Goal: Subscribe to service/newsletter

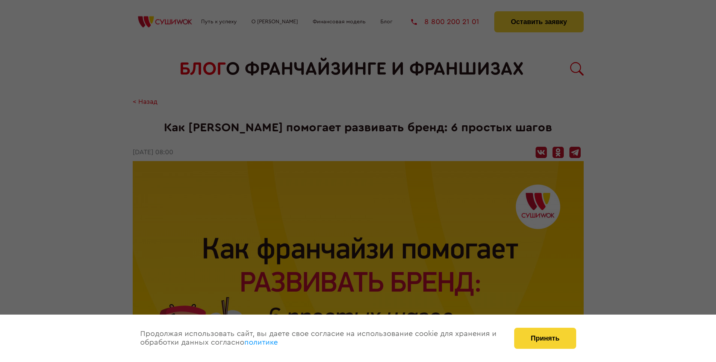
scroll to position [988, 0]
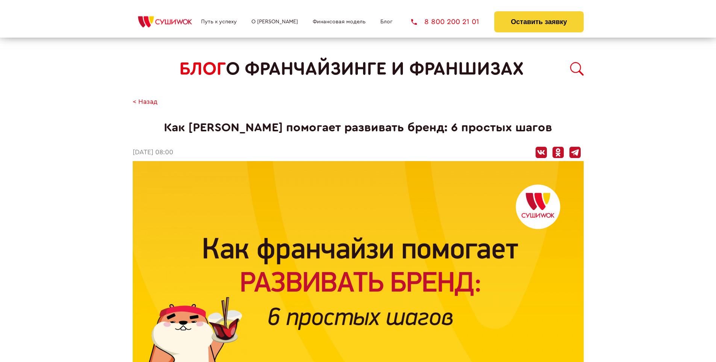
scroll to position [988, 0]
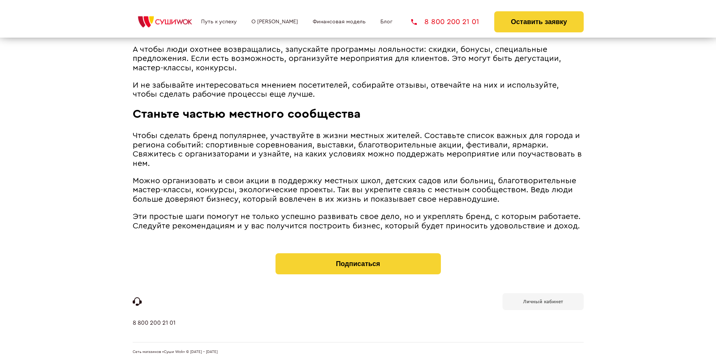
click at [543, 301] on b "Личный кабинет" at bounding box center [543, 301] width 40 height 5
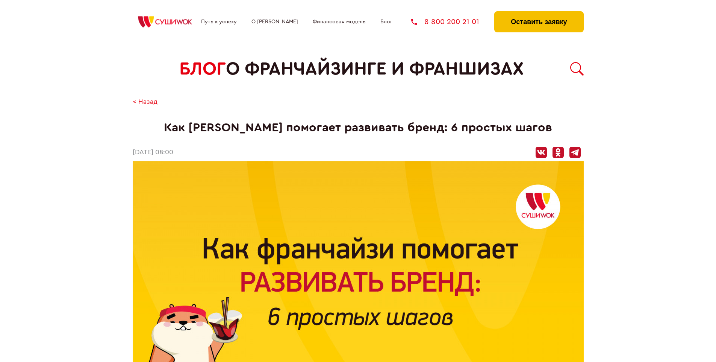
click at [539, 13] on button "Оставить заявку" at bounding box center [538, 21] width 89 height 21
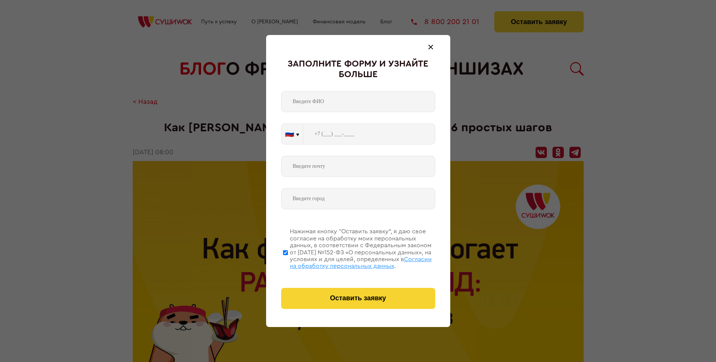
click at [348, 261] on span "Согласии на обработку персональных данных" at bounding box center [361, 262] width 142 height 13
click at [288, 261] on input "Нажимая кнопку “Оставить заявку”, я даю свое согласие на обработку моих персона…" at bounding box center [285, 252] width 5 height 60
checkbox input "false"
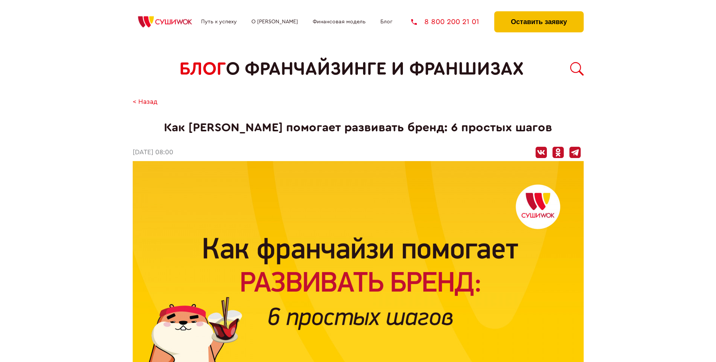
click at [539, 13] on button "Оставить заявку" at bounding box center [538, 21] width 89 height 21
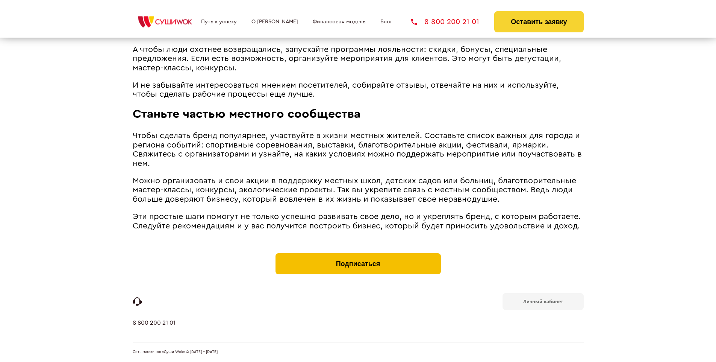
click at [358, 255] on button "Подписаться" at bounding box center [358, 263] width 165 height 21
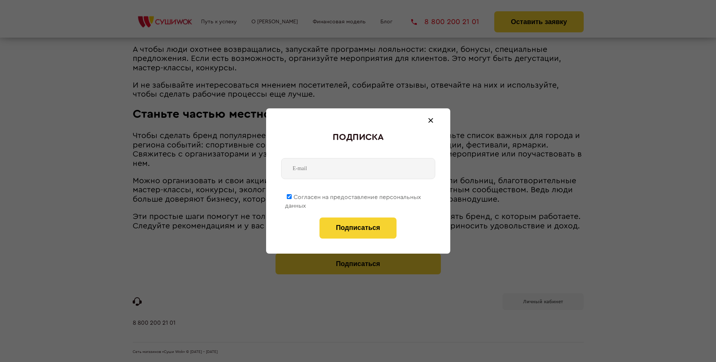
click at [353, 195] on span "Согласен на предоставление персональных данных" at bounding box center [353, 201] width 136 height 15
click at [292, 195] on input "Согласен на предоставление персональных данных" at bounding box center [289, 196] width 5 height 5
checkbox input "false"
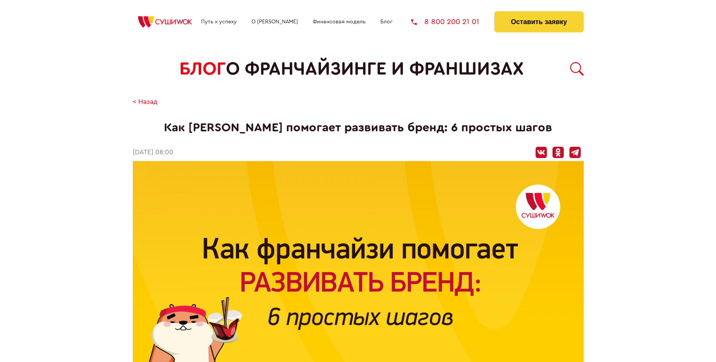
scroll to position [988, 0]
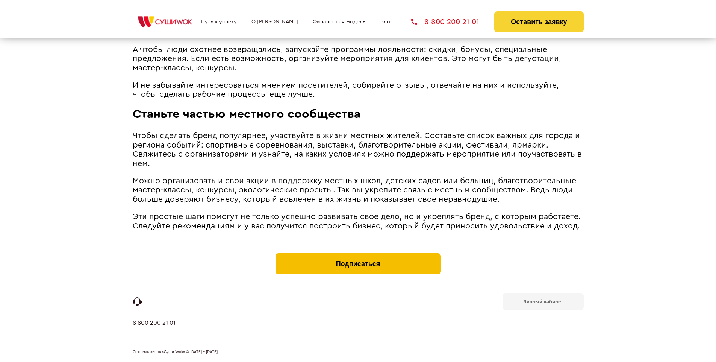
click at [358, 255] on button "Подписаться" at bounding box center [358, 263] width 165 height 21
